Goal: Obtain resource: Obtain resource

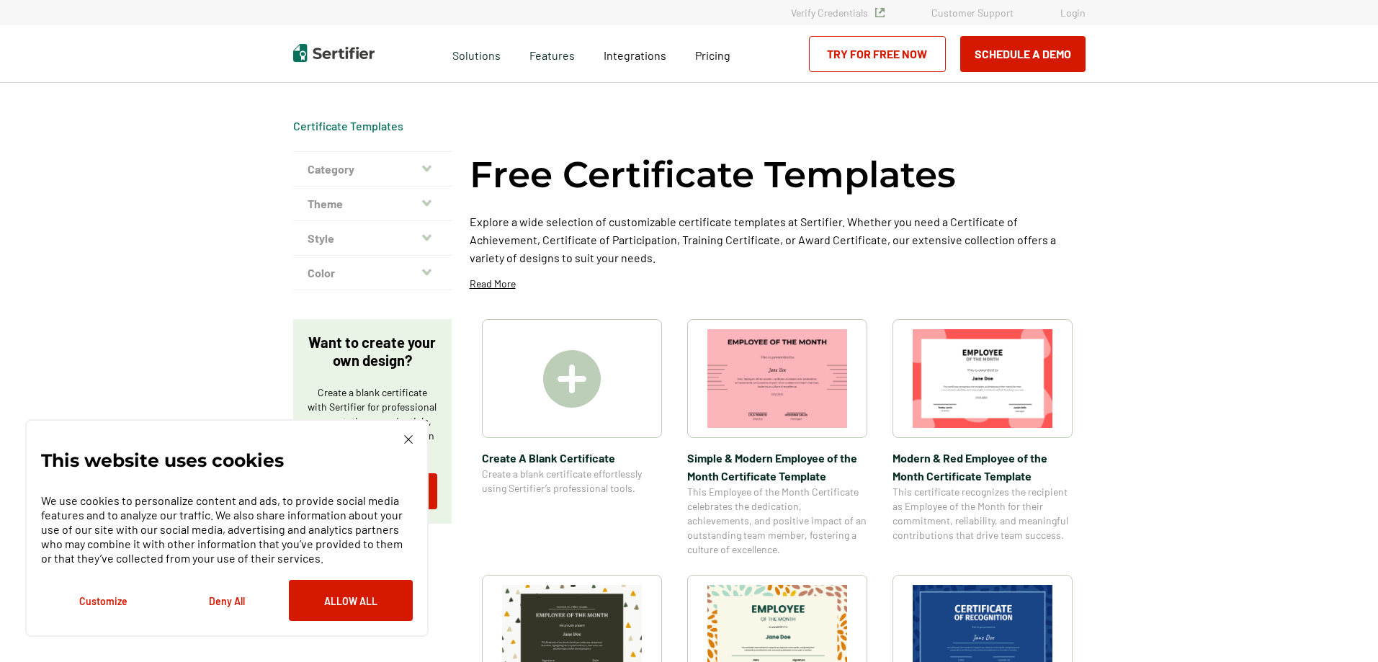
click at [585, 377] on img at bounding box center [572, 379] width 58 height 58
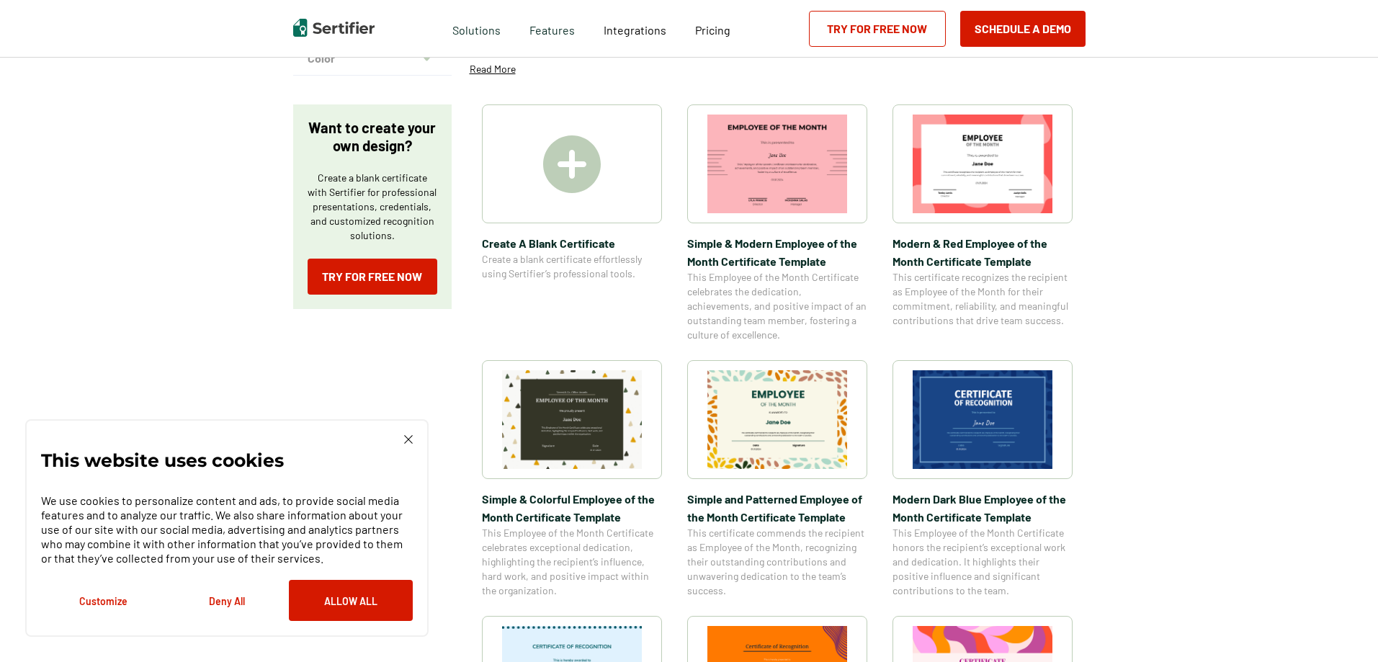
scroll to position [216, 0]
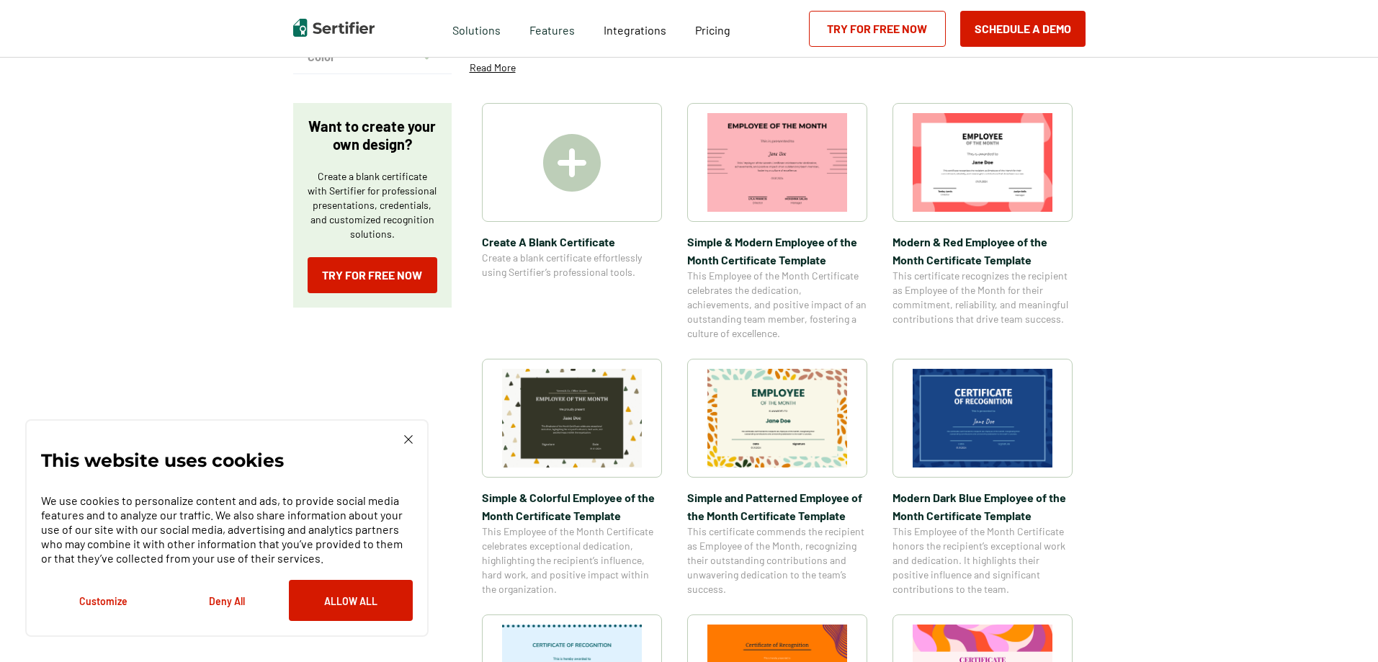
click at [565, 427] on img at bounding box center [572, 418] width 140 height 99
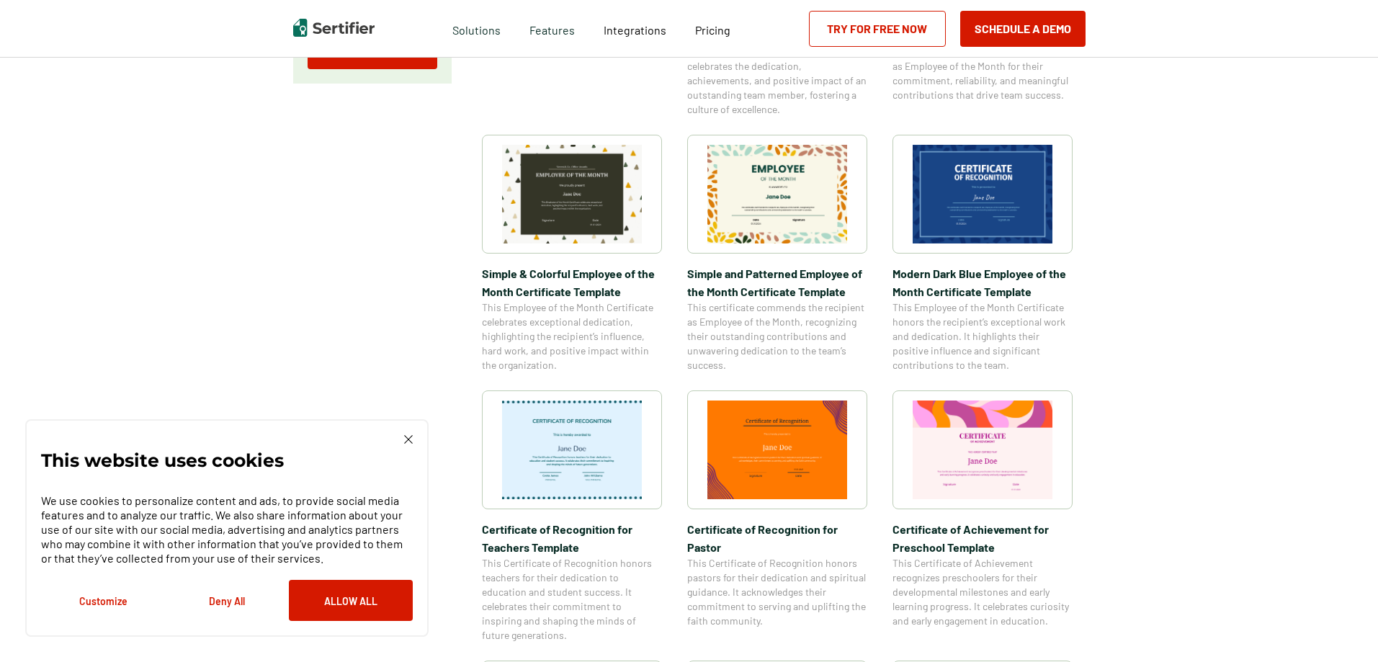
scroll to position [504, 0]
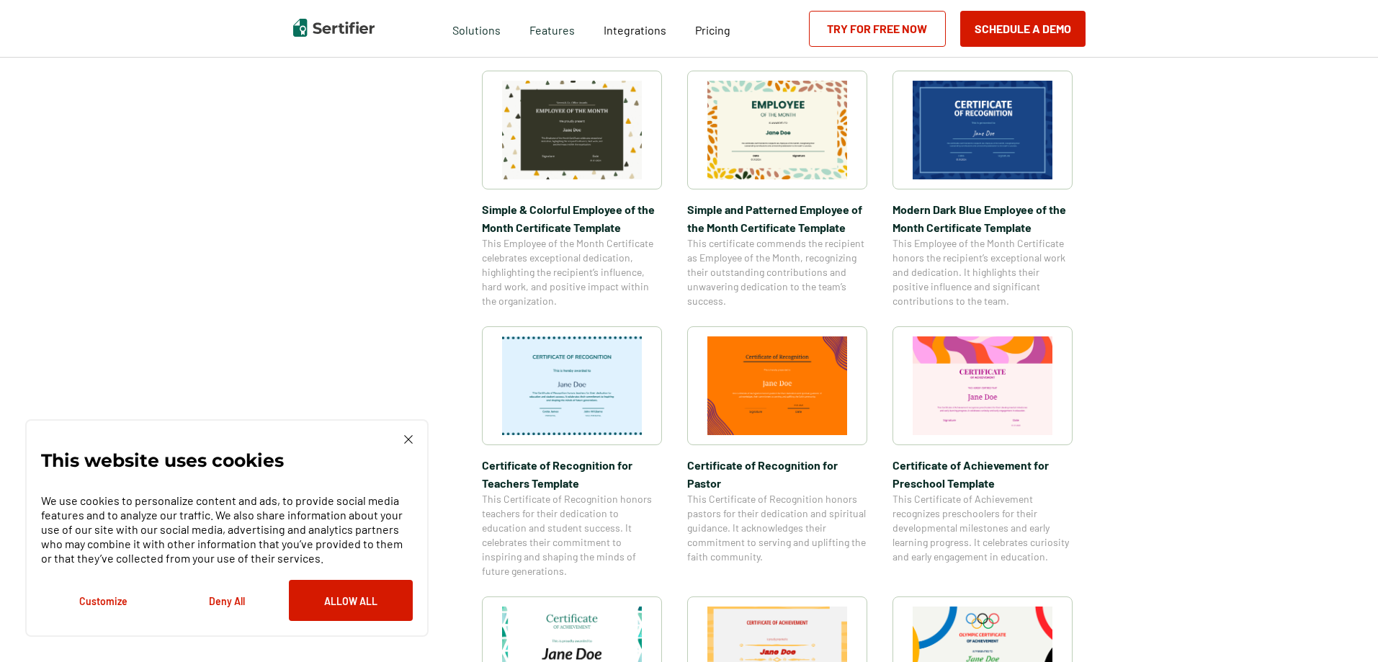
click at [565, 379] on img at bounding box center [572, 385] width 140 height 99
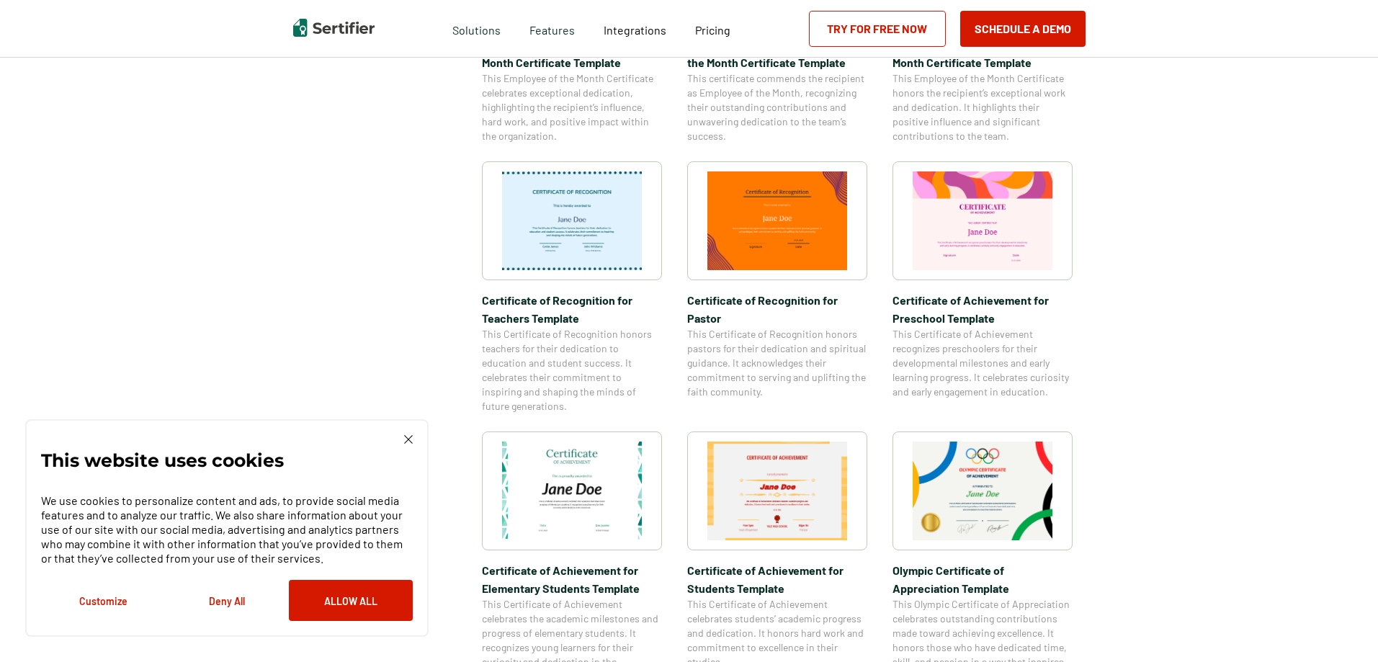
scroll to position [720, 0]
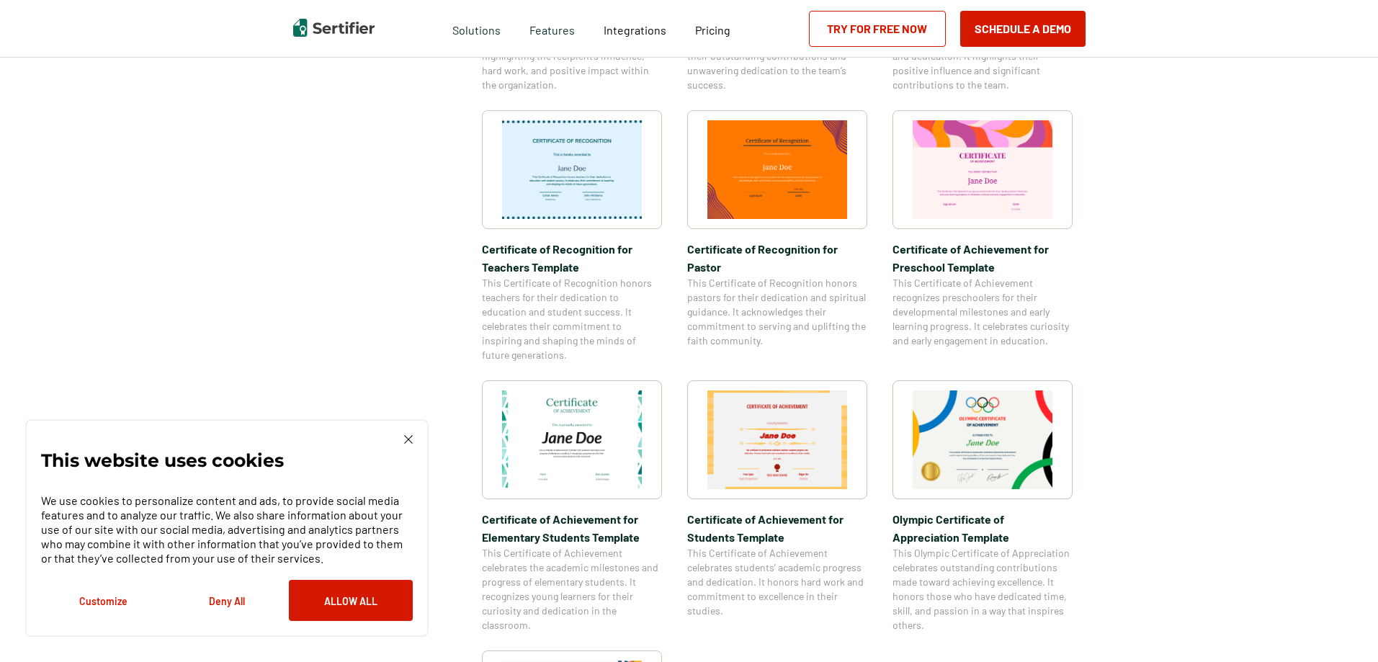
click at [563, 439] on img at bounding box center [572, 439] width 140 height 99
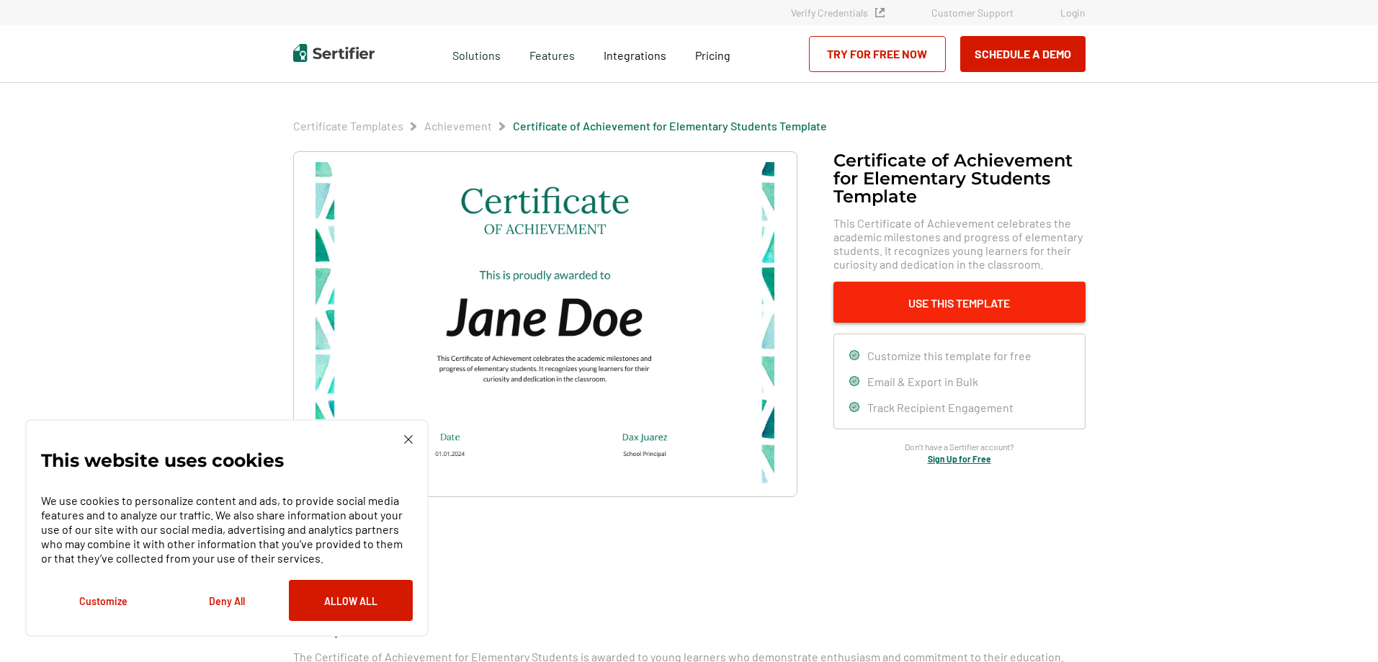
click at [937, 297] on button "Use This Template" at bounding box center [959, 302] width 252 height 41
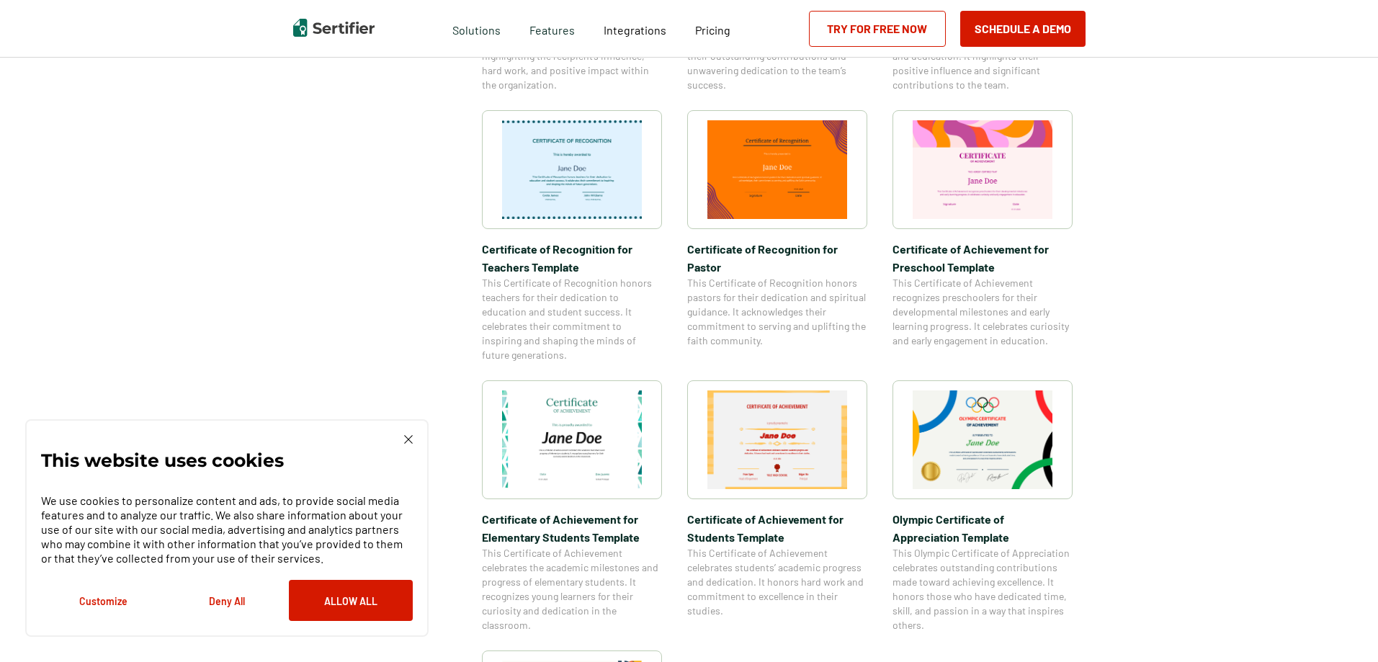
scroll to position [1758, 0]
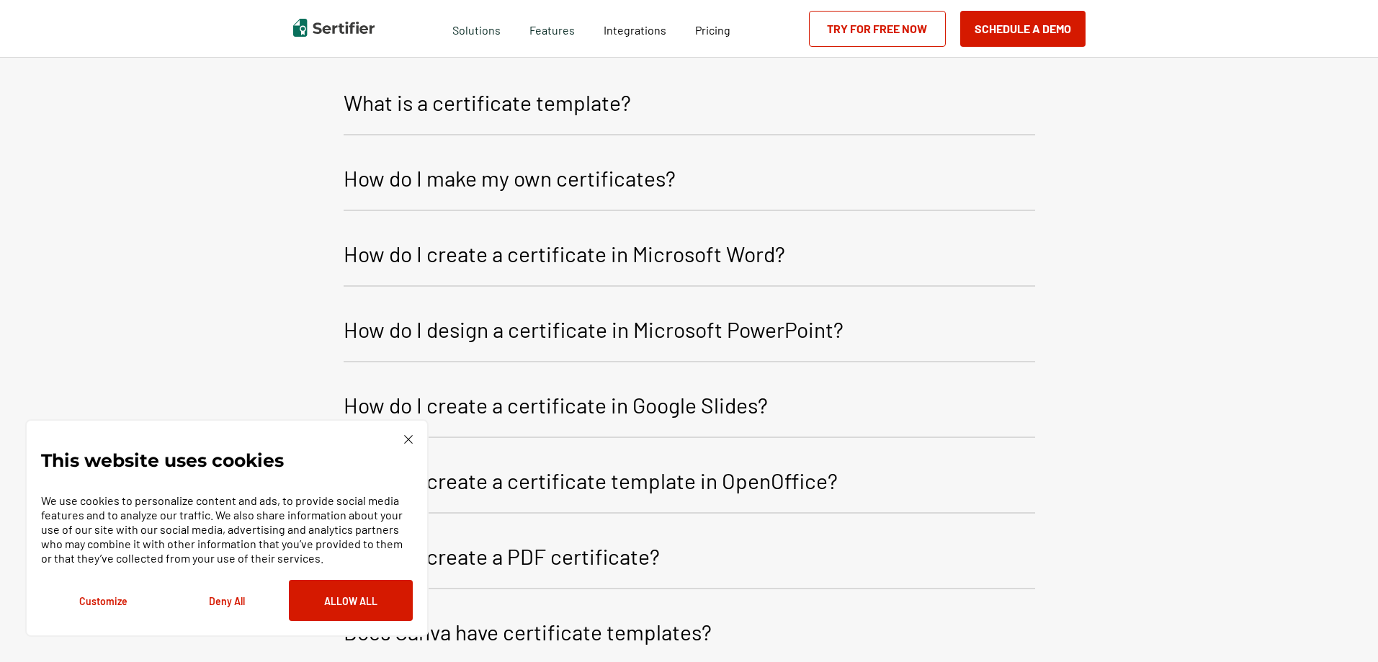
click at [408, 439] on img at bounding box center [408, 439] width 9 height 9
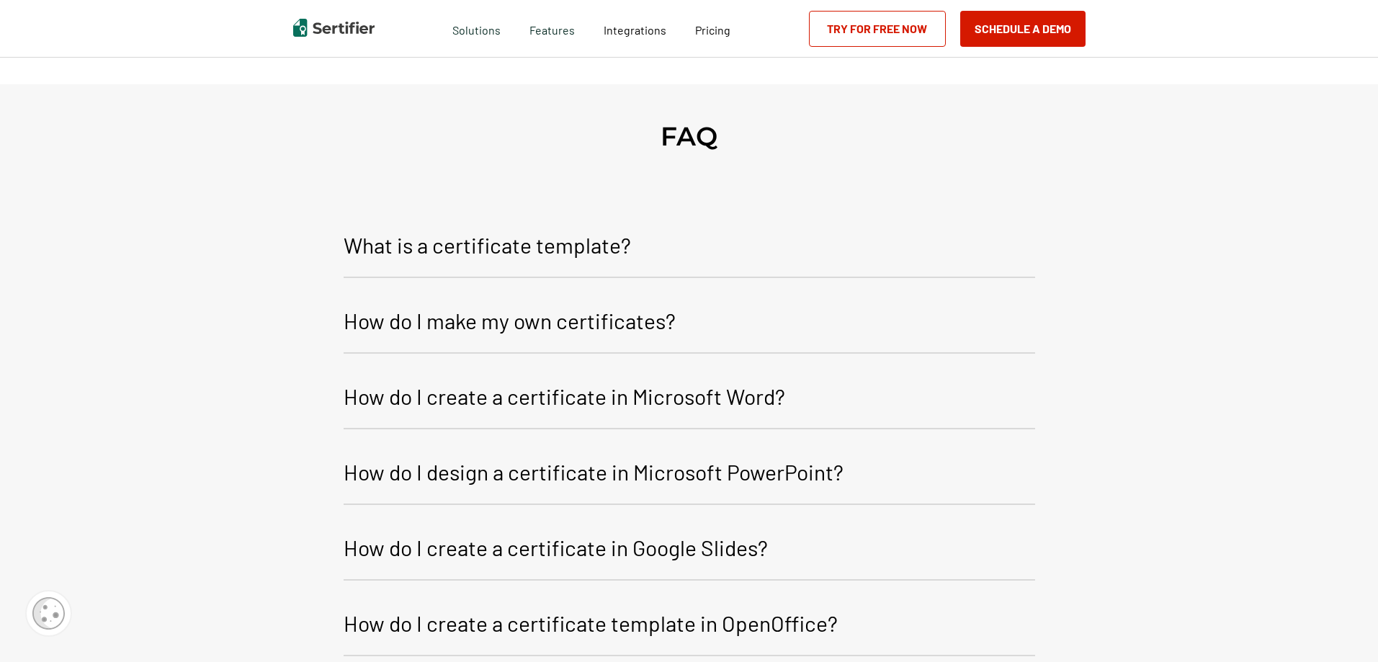
scroll to position [1614, 0]
click at [476, 323] on p "How do I make my own certificates?" at bounding box center [510, 322] width 332 height 35
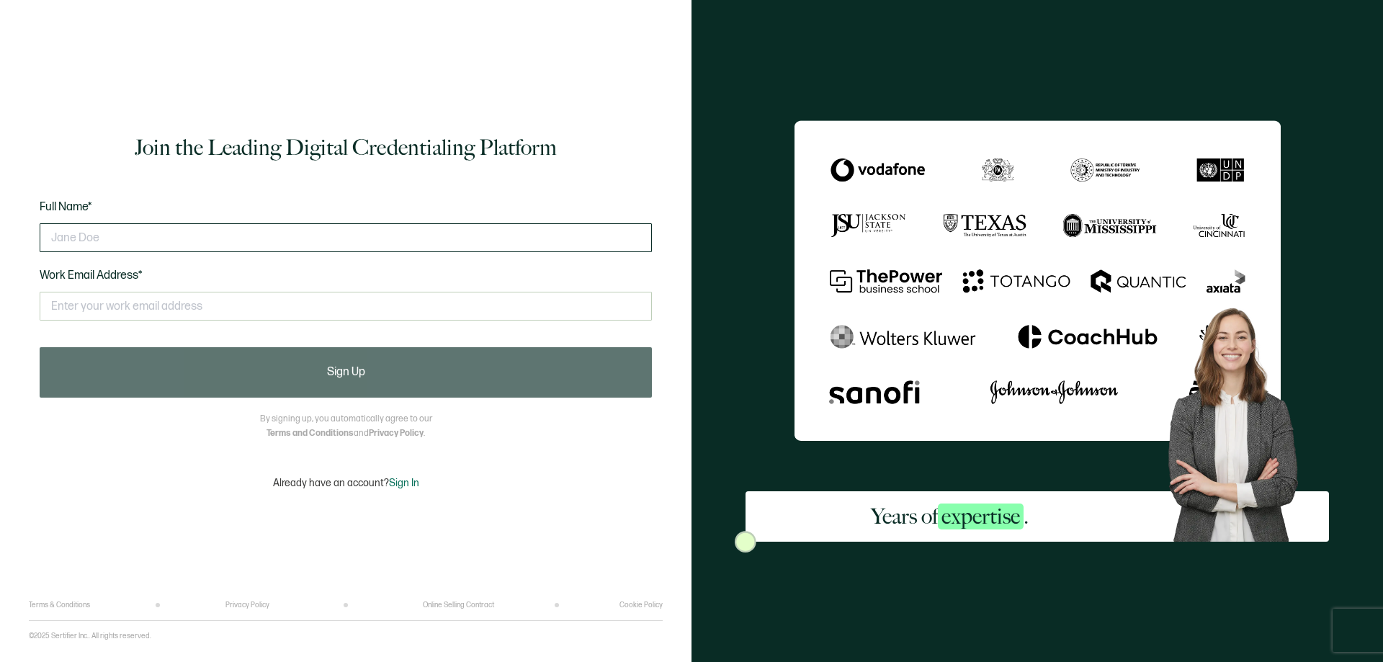
click at [58, 233] on input "text" at bounding box center [346, 237] width 612 height 29
type input "B"
